Goal: Find specific page/section: Find specific page/section

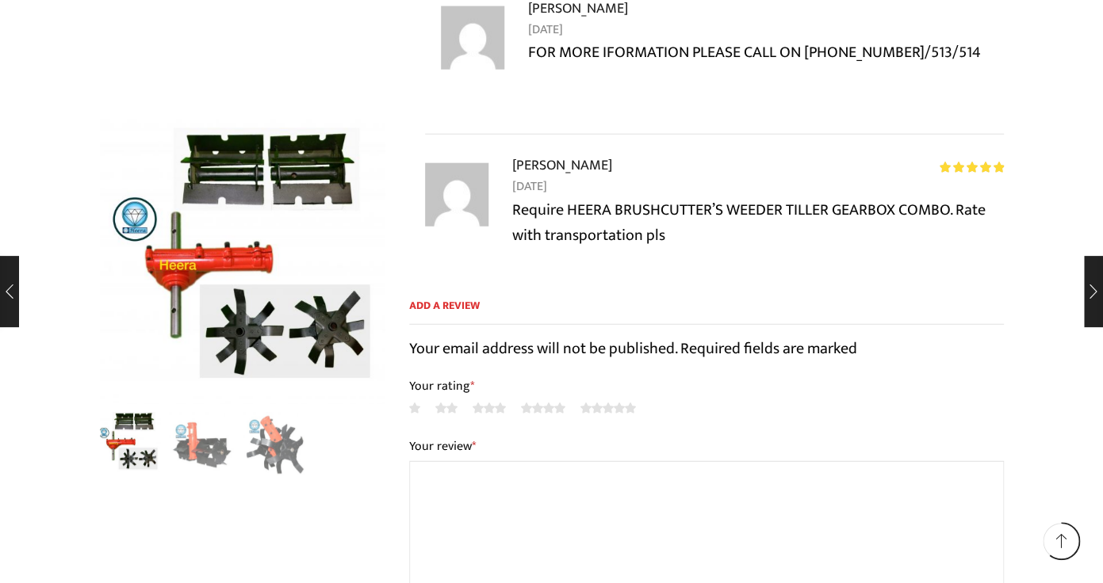
scroll to position [1376, 0]
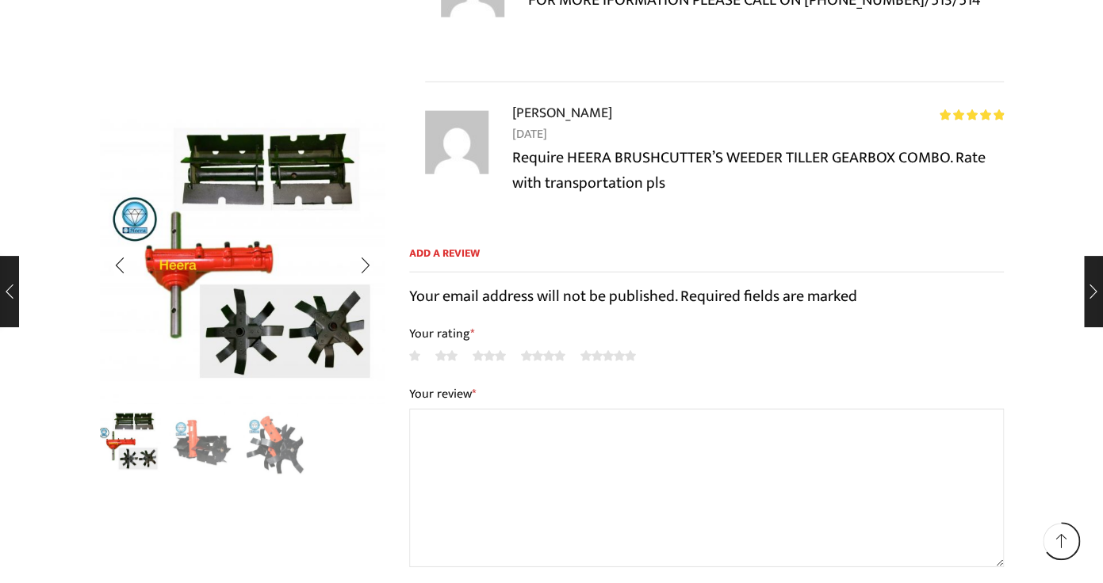
click at [189, 454] on img "2 / 3" at bounding box center [202, 443] width 66 height 66
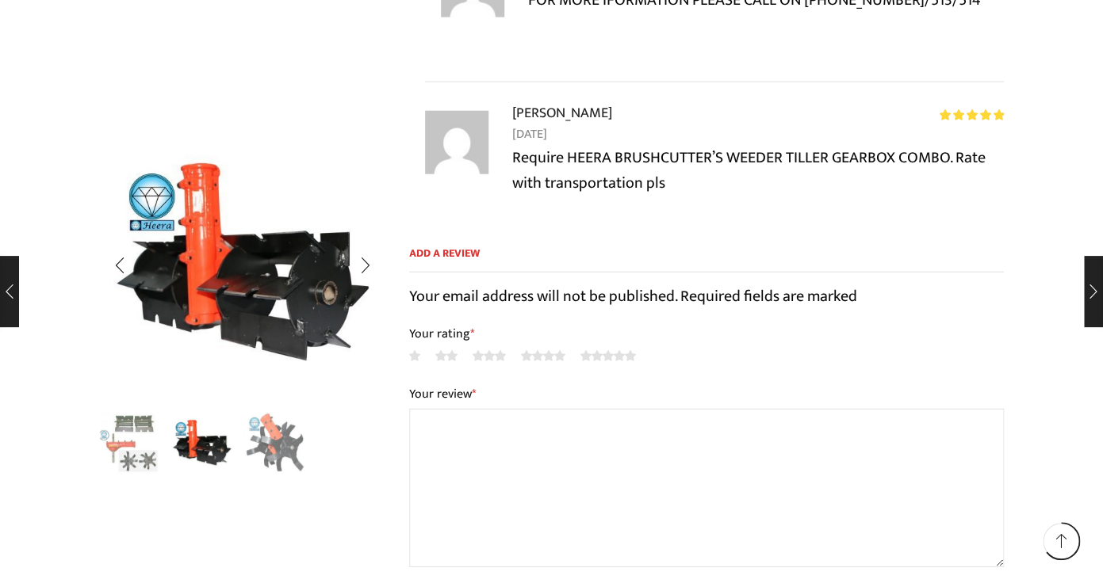
click at [268, 457] on img "3 / 3" at bounding box center [276, 443] width 66 height 66
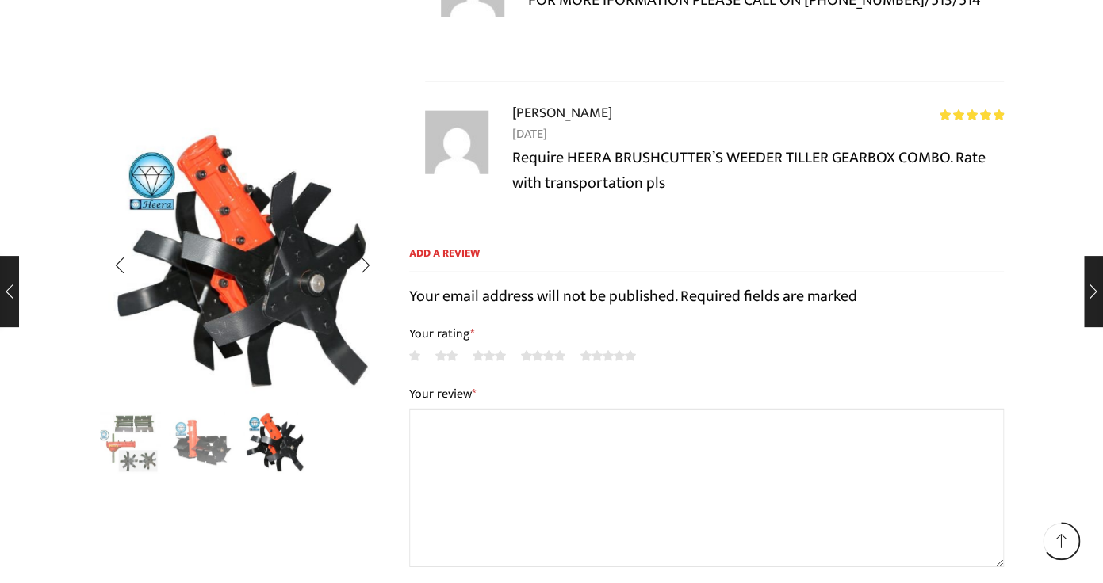
click at [194, 465] on img "2 / 3" at bounding box center [202, 443] width 66 height 66
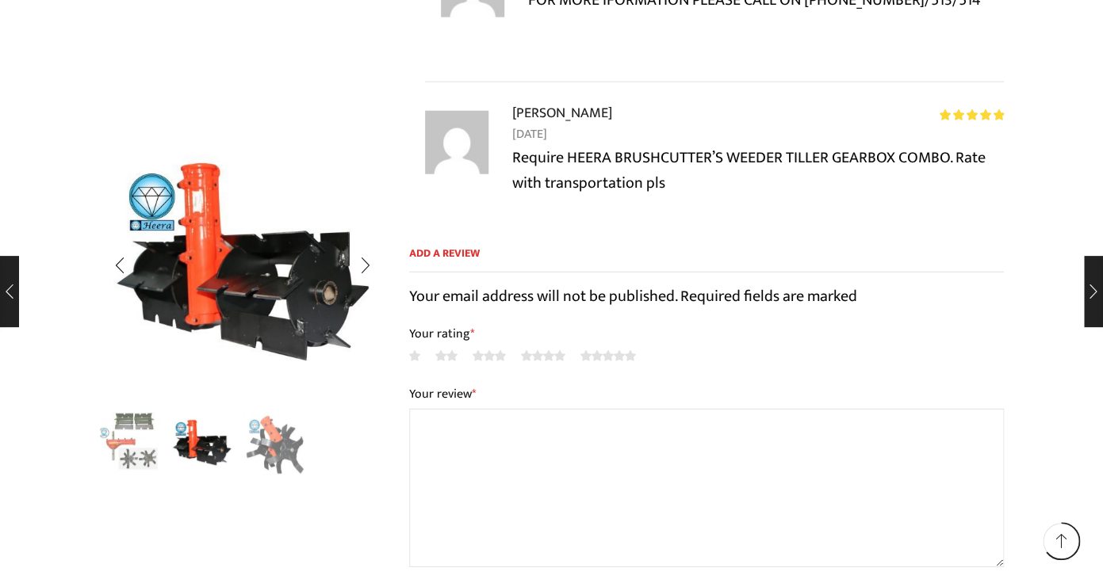
click at [144, 446] on img "1 / 3" at bounding box center [129, 443] width 66 height 66
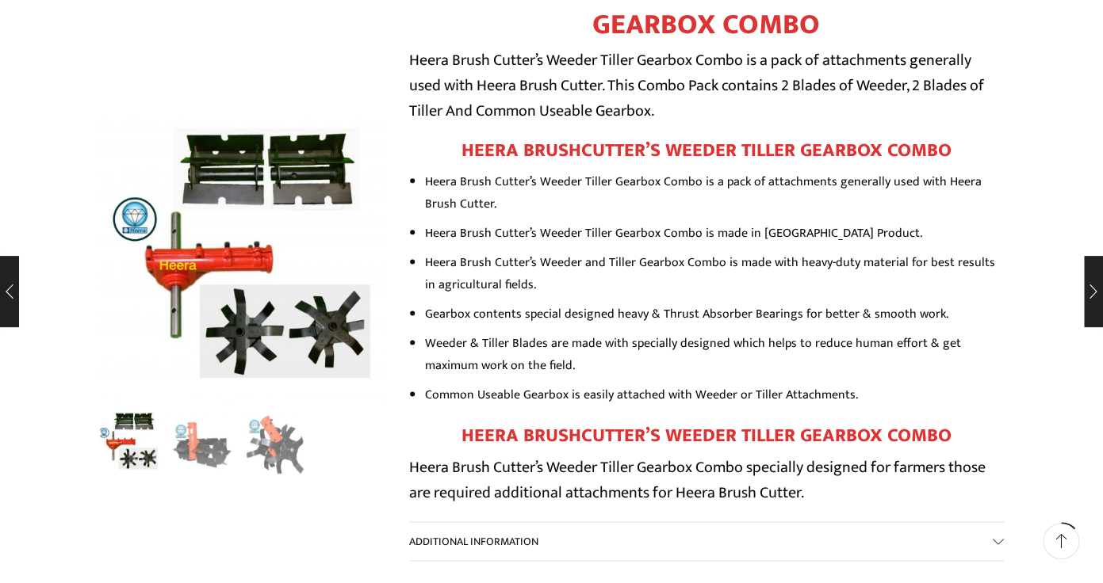
scroll to position [0, 0]
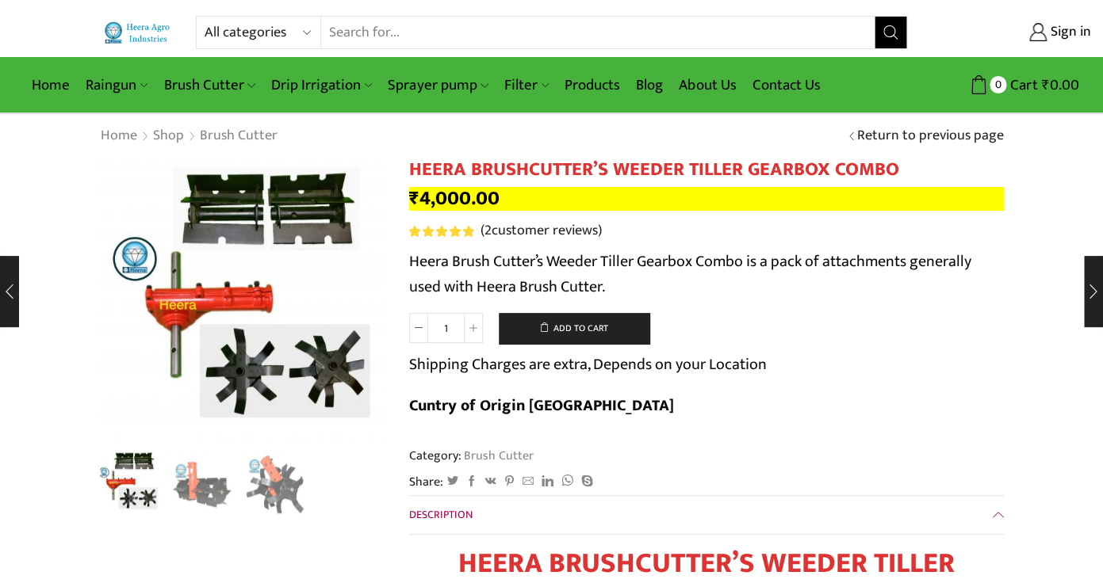
click at [769, 168] on h1 "HEERA BRUSHCUTTER’S WEEDER TILLER GEARBOX COMBO" at bounding box center [706, 170] width 595 height 23
copy h1 "GEARBOX"
click at [620, 40] on input "Search input" at bounding box center [597, 33] width 553 height 32
paste input "GEARBOX"
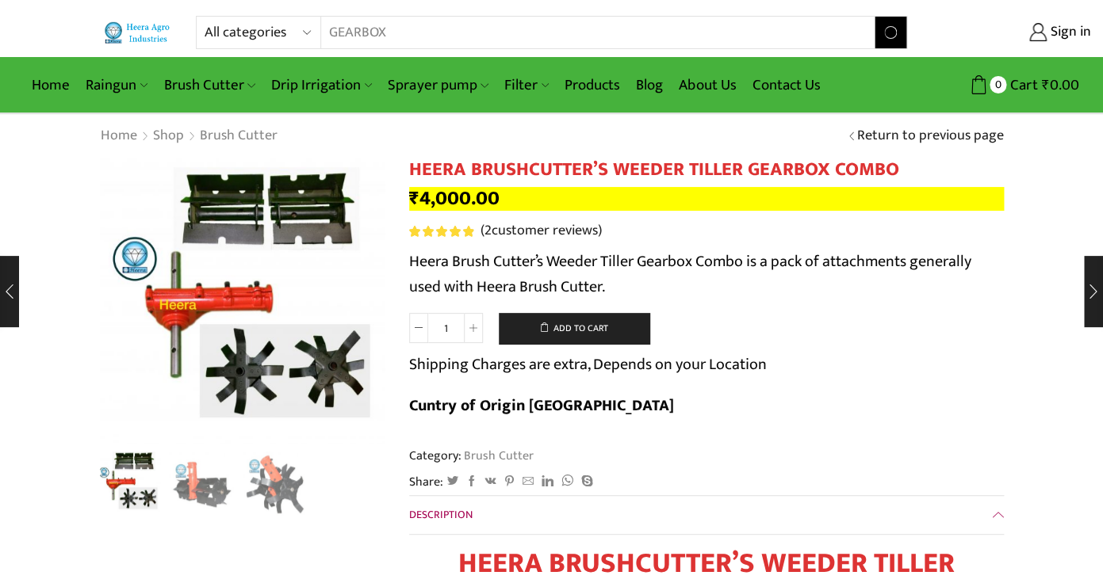
type input "GEARBOX"
click at [874, 17] on button "Search" at bounding box center [890, 33] width 32 height 32
